Goal: Task Accomplishment & Management: Use online tool/utility

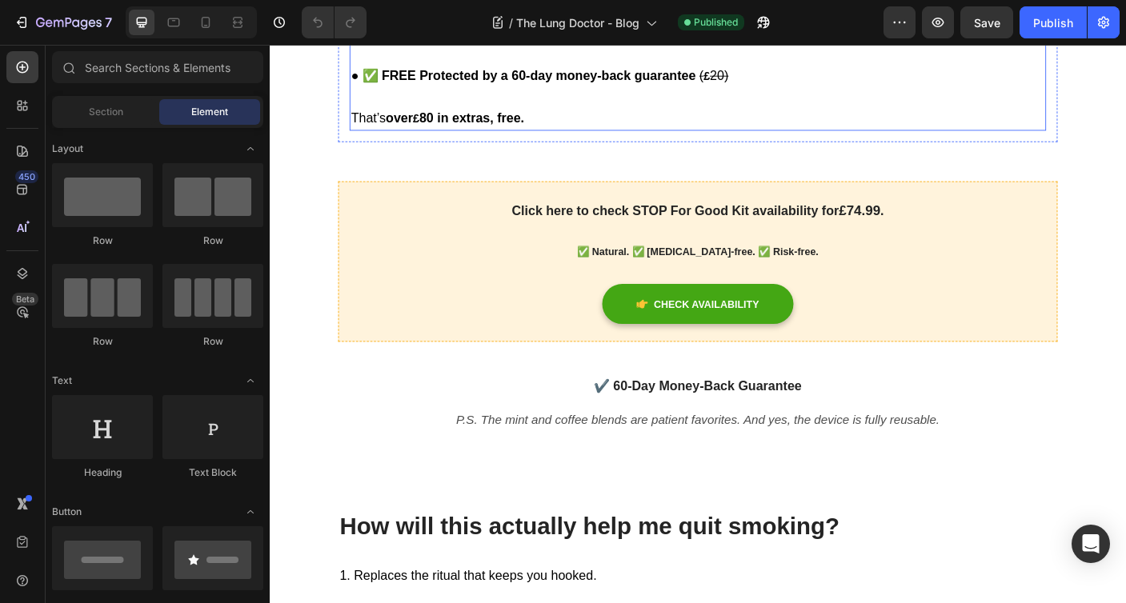
scroll to position [4558, 0]
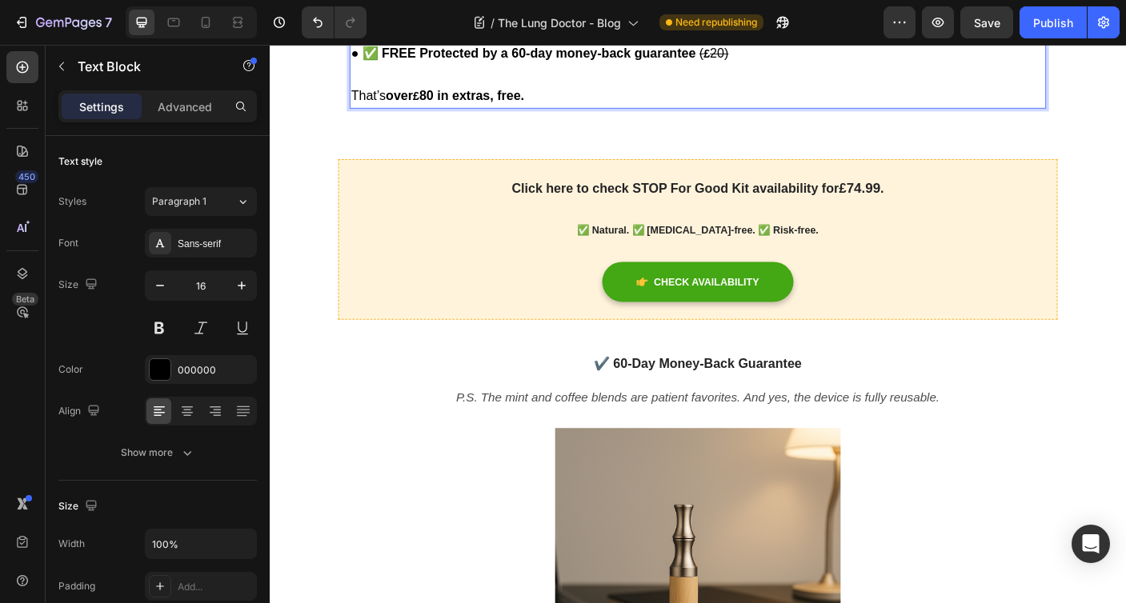
scroll to position [4586, 0]
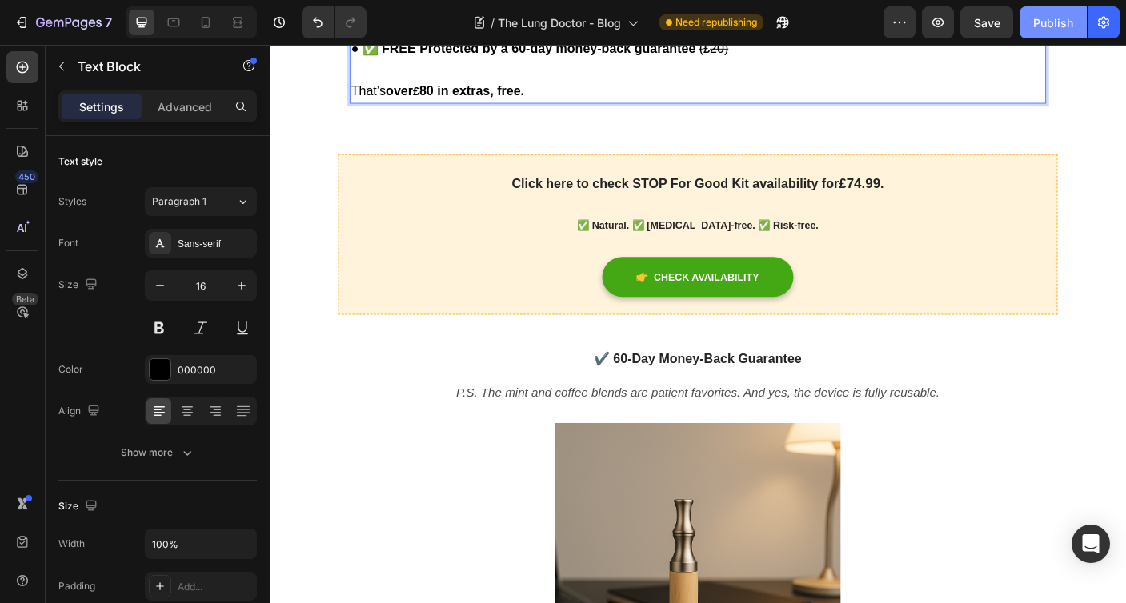
click at [1044, 29] on div "Publish" at bounding box center [1053, 22] width 40 height 17
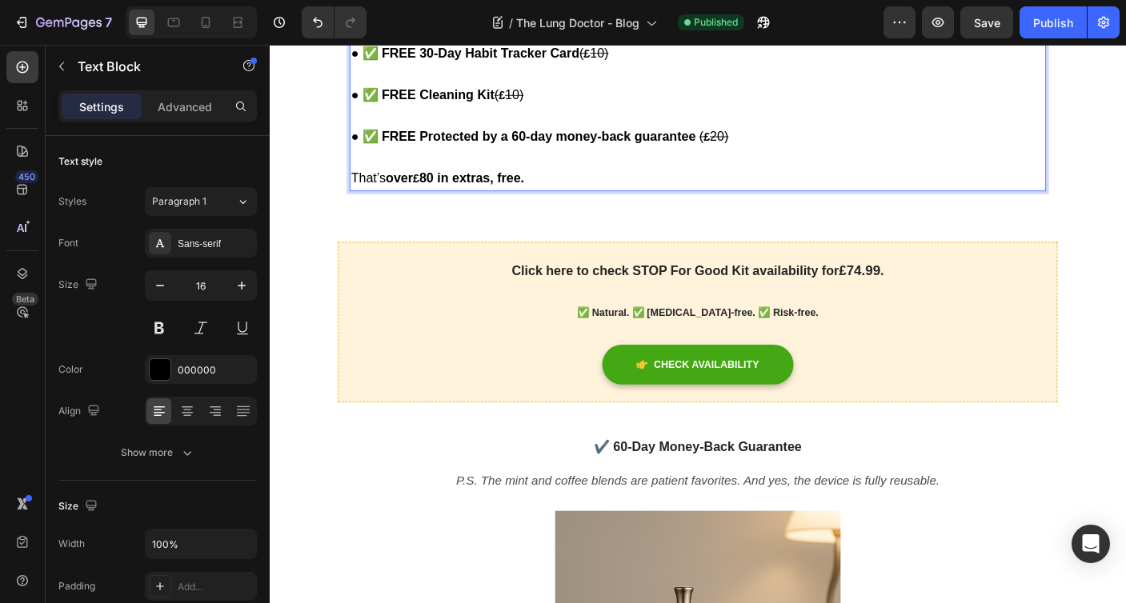
scroll to position [4708, 0]
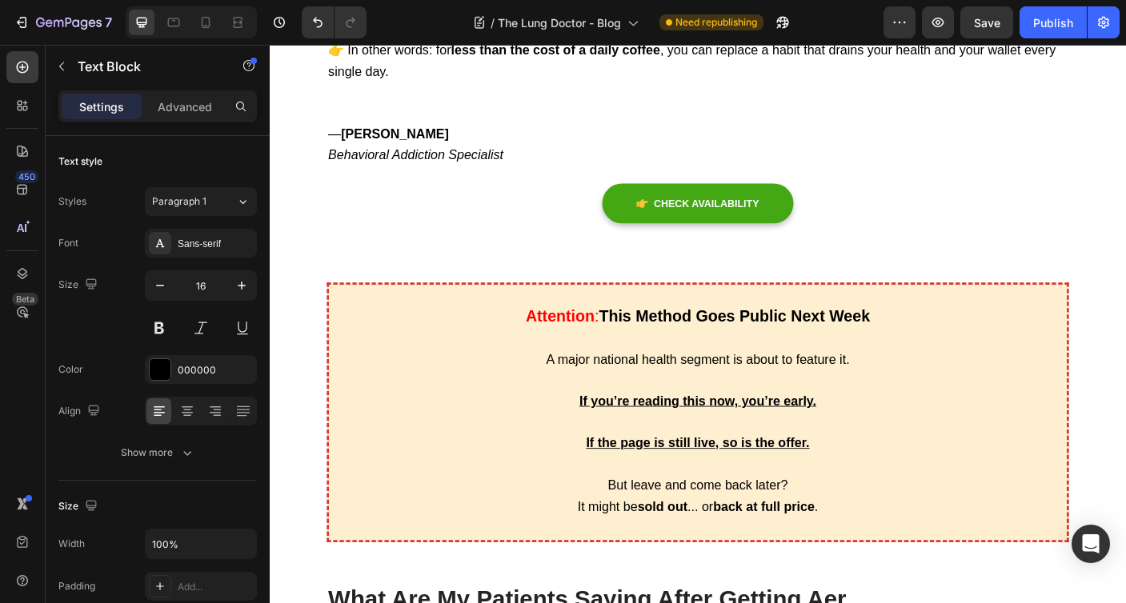
scroll to position [6565, 0]
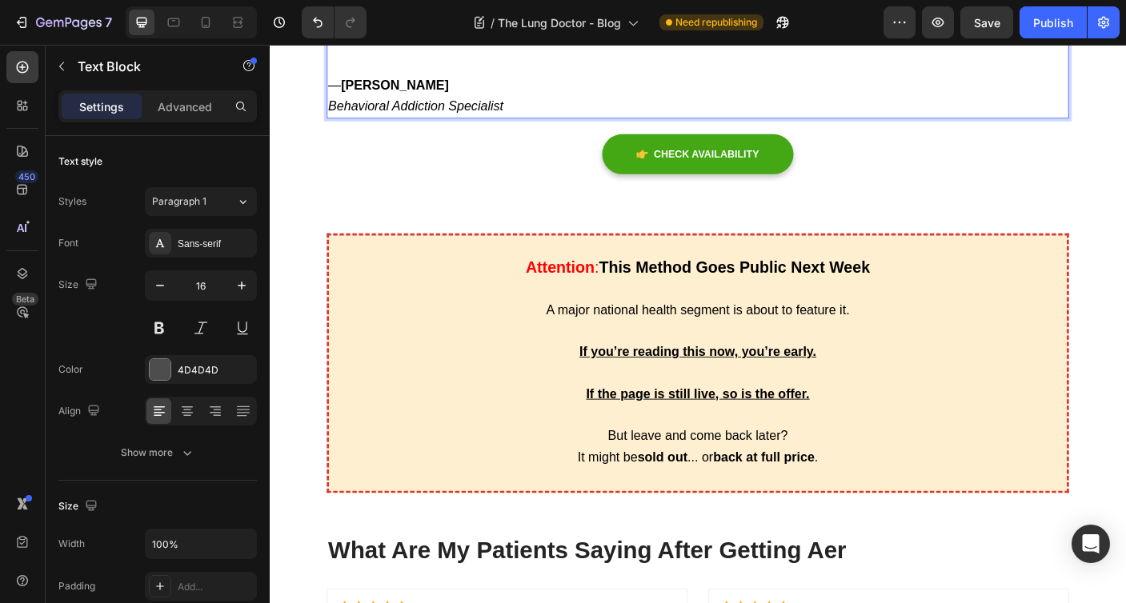
scroll to position [6620, 0]
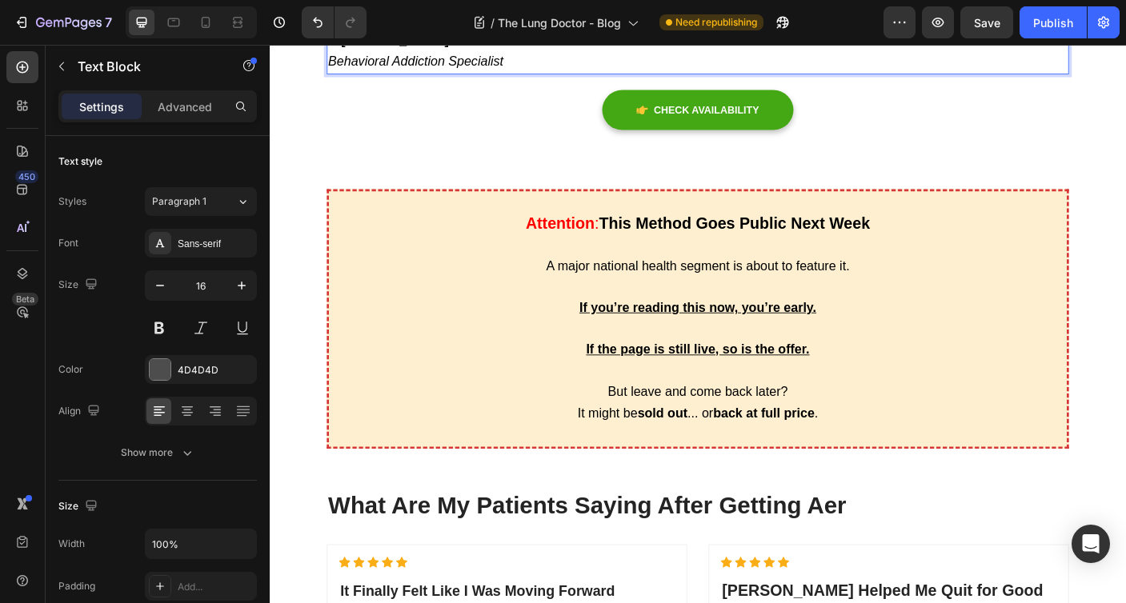
scroll to position [6670, 0]
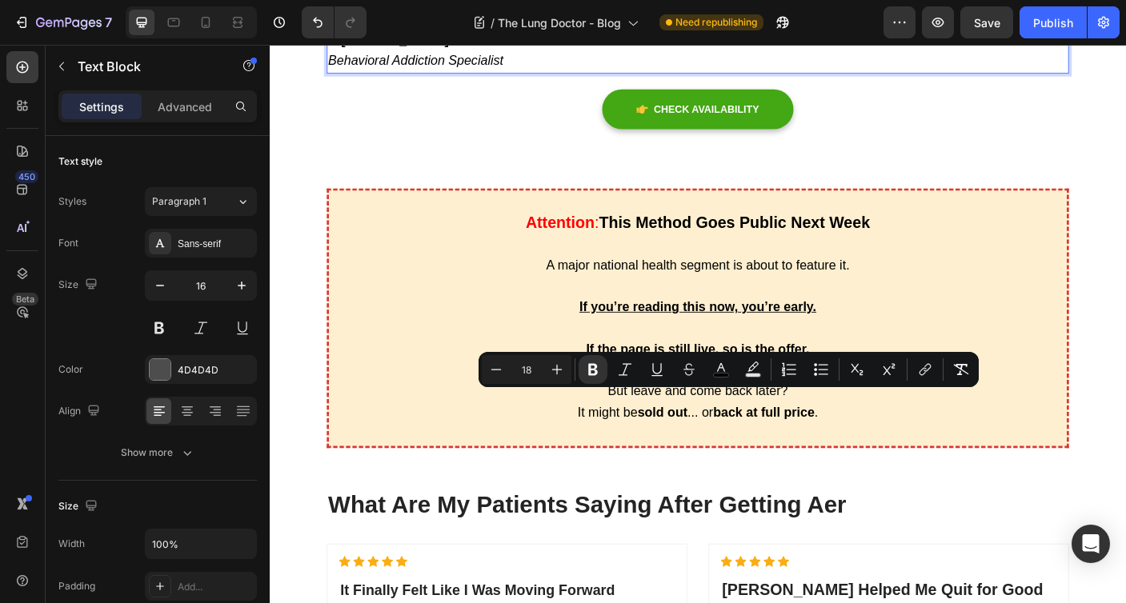
drag, startPoint x: 844, startPoint y: 439, endPoint x: 678, endPoint y: 438, distance: 165.7
click at [596, 364] on icon "Editor contextual toolbar" at bounding box center [593, 370] width 16 height 16
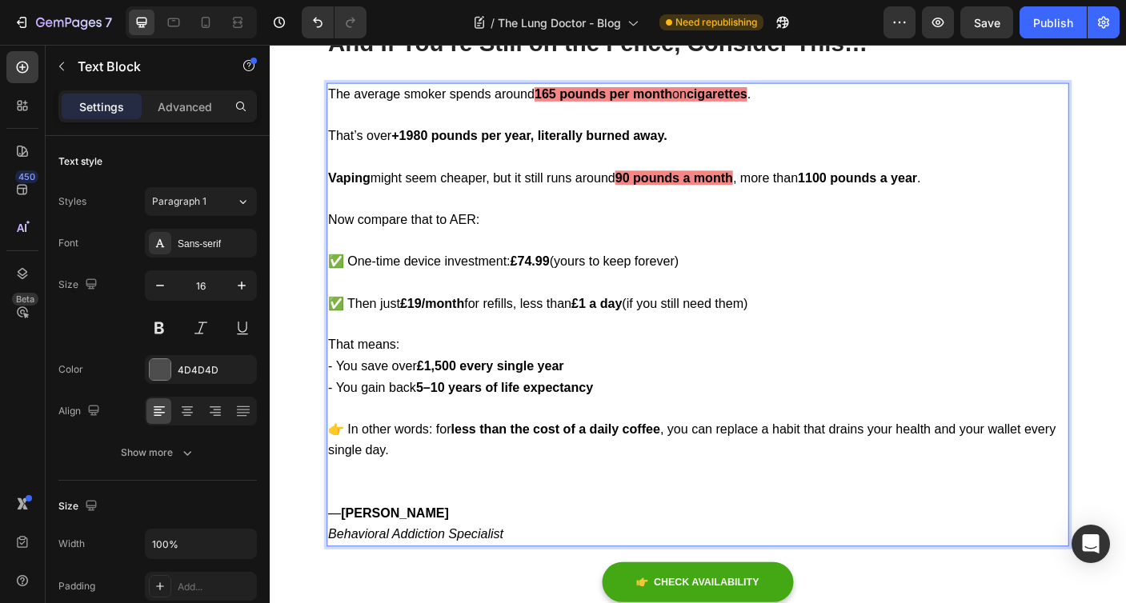
scroll to position [6787, 0]
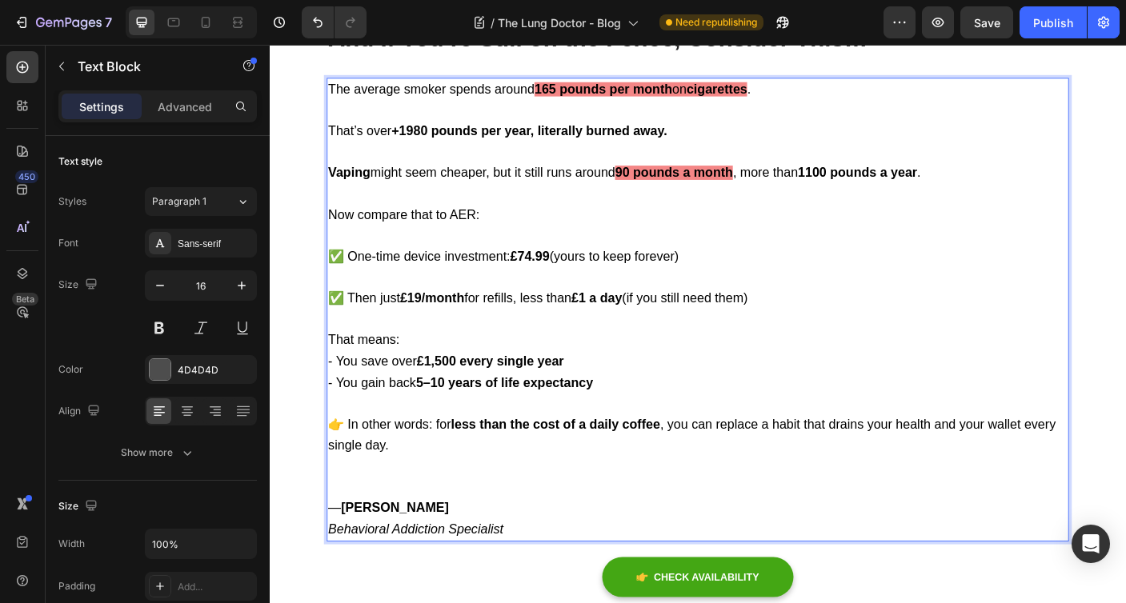
click at [466, 398] on strong "£1,500 every single year" at bounding box center [517, 399] width 165 height 16
click at [459, 396] on strong "£1,00 every single year" at bounding box center [513, 399] width 157 height 16
click at [551, 402] on strong "£1,600 every single year" at bounding box center [517, 399] width 165 height 16
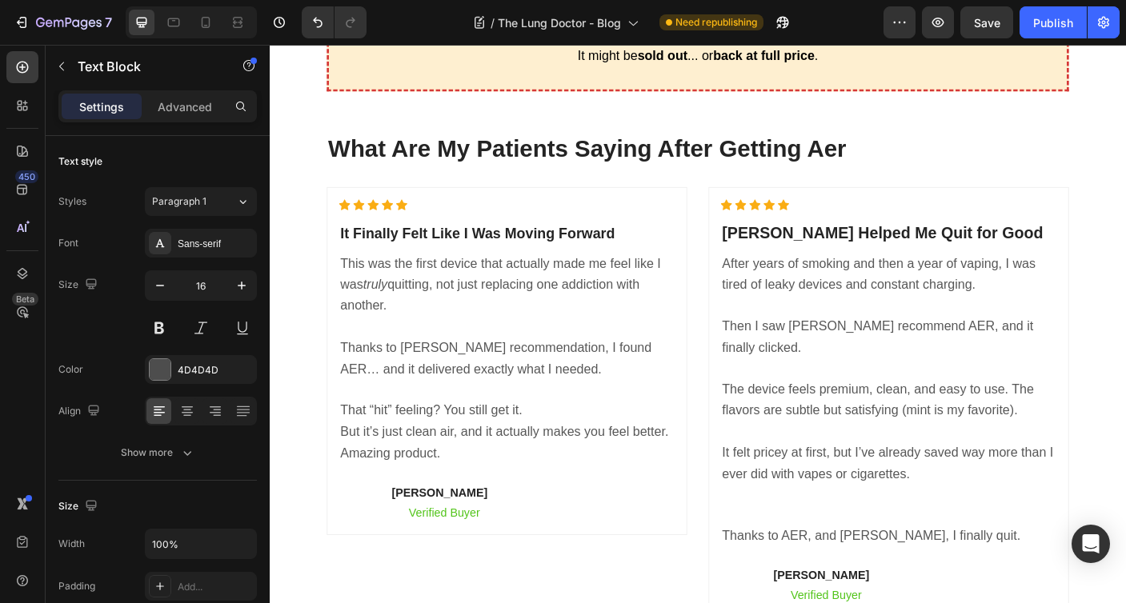
scroll to position [7741, 0]
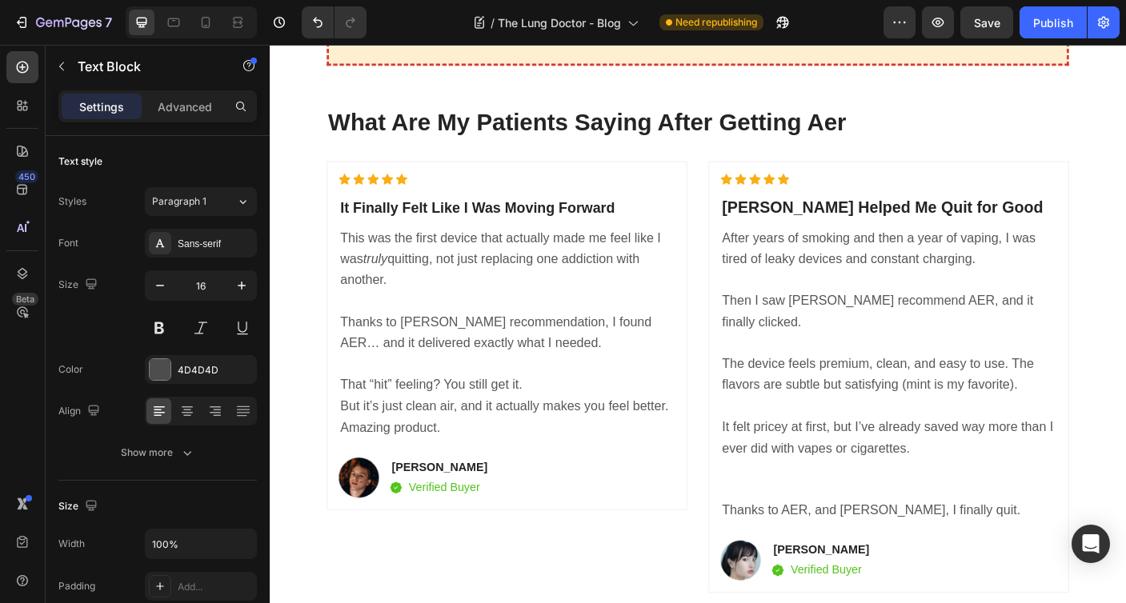
click at [1016, 22] on div "Preview Save Publish" at bounding box center [1002, 22] width 236 height 32
click at [1030, 18] on button "Publish" at bounding box center [1053, 22] width 67 height 32
